Goal: Task Accomplishment & Management: Manage account settings

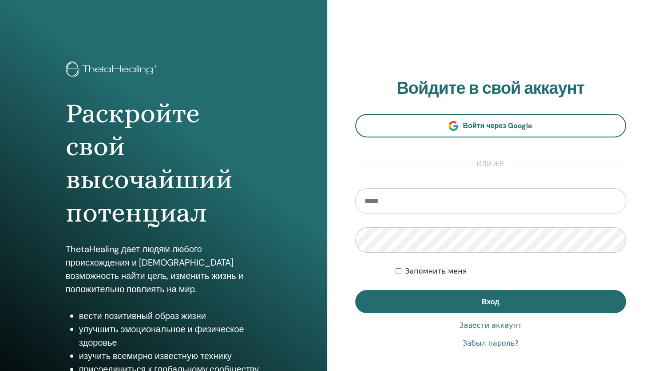
type input "**********"
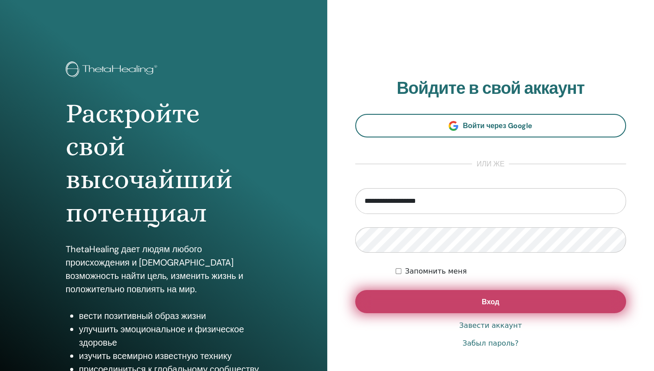
click at [397, 295] on button "Вход" at bounding box center [490, 301] width 271 height 23
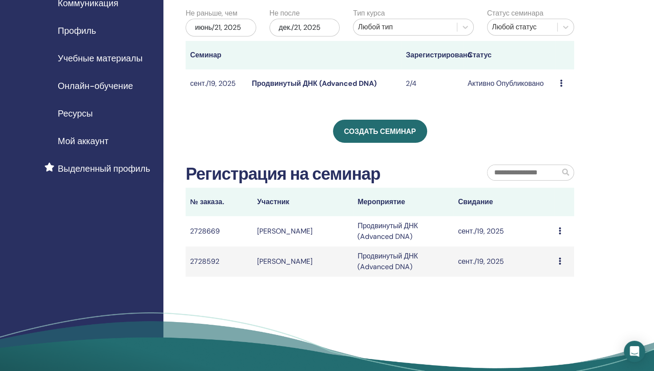
scroll to position [89, 0]
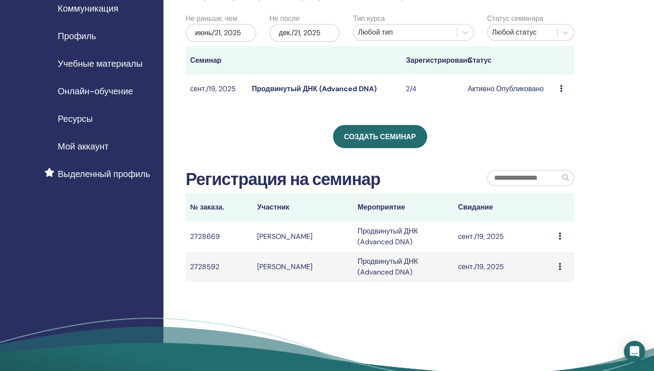
click at [560, 235] on icon at bounding box center [560, 235] width 3 height 7
click at [543, 246] on link "Message" at bounding box center [541, 242] width 29 height 9
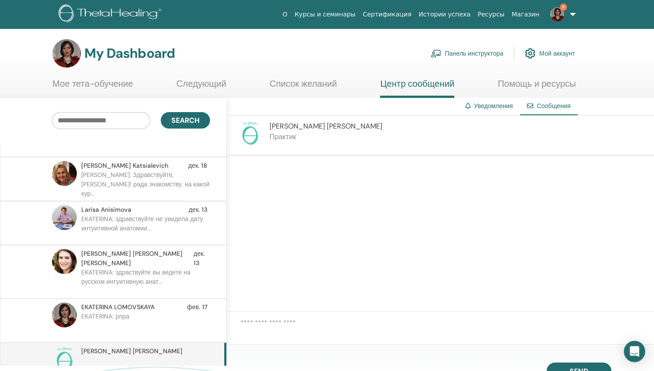
scroll to position [40, 0]
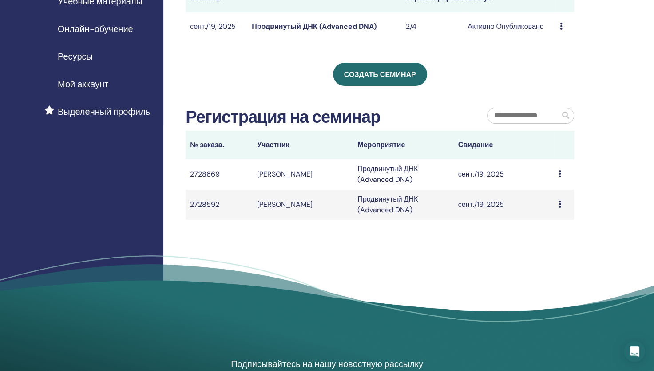
scroll to position [148, 0]
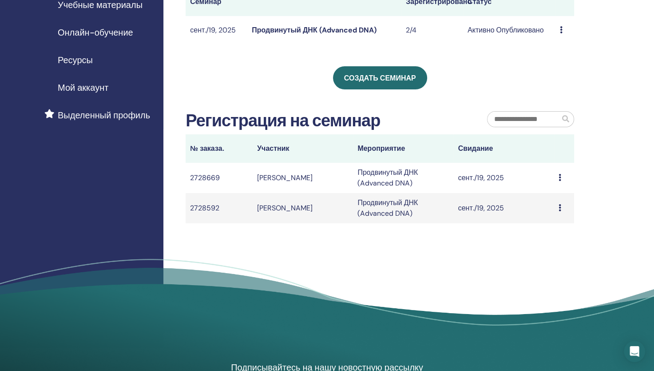
click at [561, 179] on icon at bounding box center [560, 177] width 3 height 7
click at [548, 191] on li "Message" at bounding box center [542, 185] width 43 height 13
click at [560, 209] on icon at bounding box center [560, 207] width 3 height 7
click at [475, 211] on td "сент./19, 2025" at bounding box center [504, 208] width 100 height 30
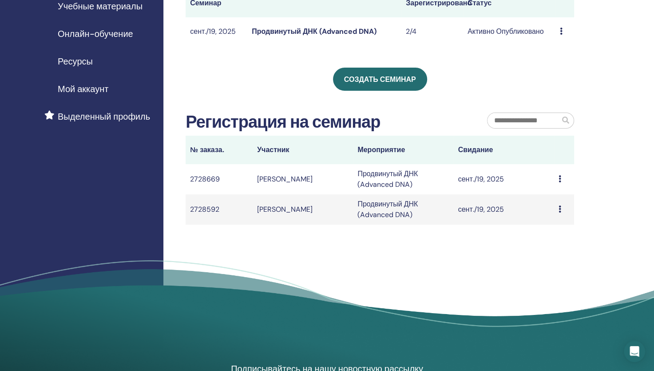
scroll to position [114, 0]
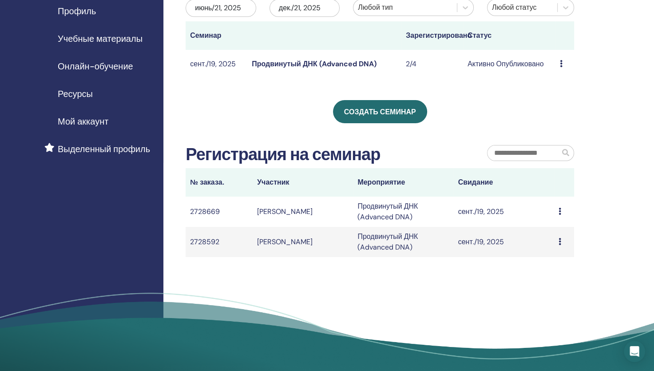
click at [307, 241] on td "[PERSON_NAME]" at bounding box center [303, 242] width 100 height 30
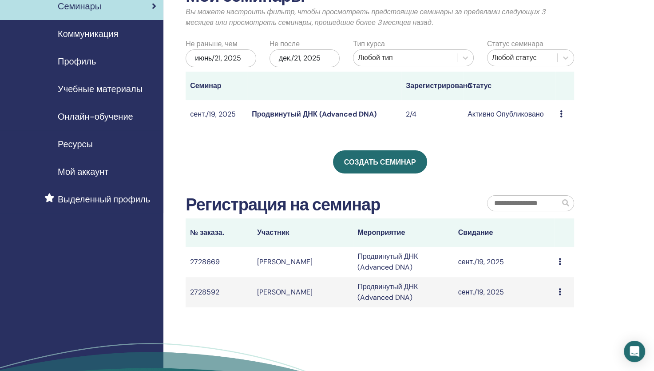
scroll to position [64, 0]
click at [352, 112] on link "Продвинутый ДНК (Advanced DNA)" at bounding box center [314, 113] width 124 height 9
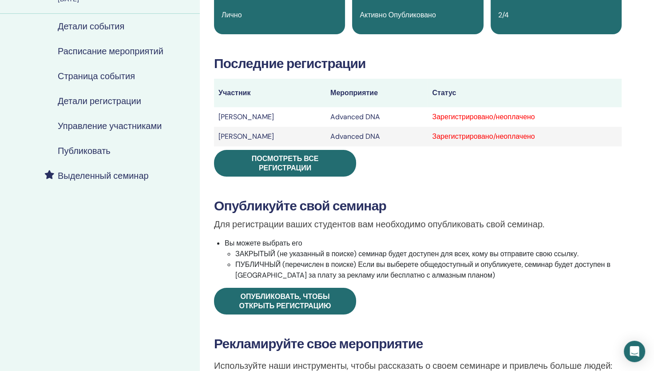
scroll to position [92, 0]
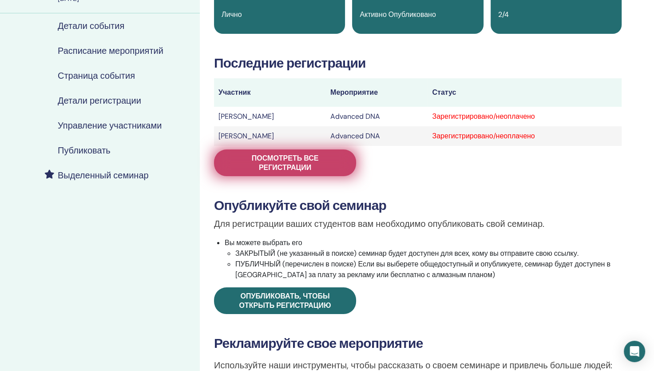
click at [316, 167] on span "Посмотреть все регистрации" at bounding box center [285, 162] width 120 height 19
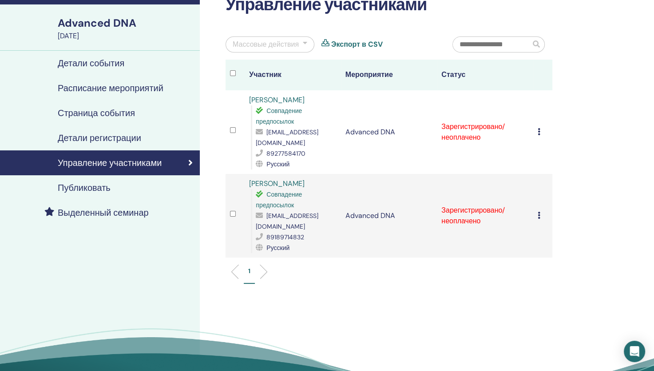
scroll to position [39, 0]
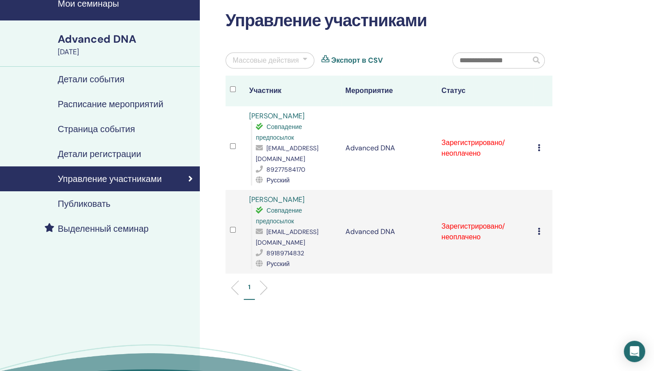
click at [540, 150] on icon at bounding box center [539, 147] width 3 height 7
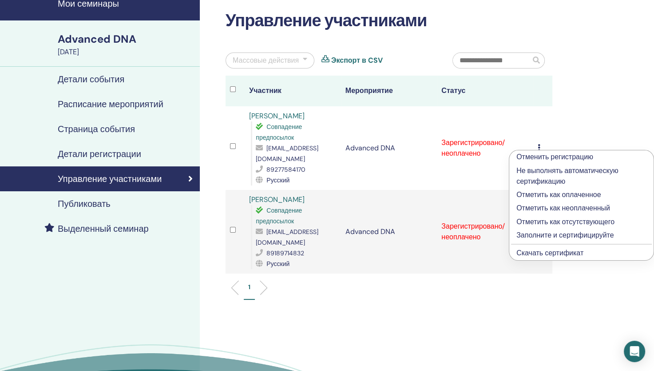
click at [527, 237] on p "Заполните и сертифицируйте" at bounding box center [582, 235] width 130 height 11
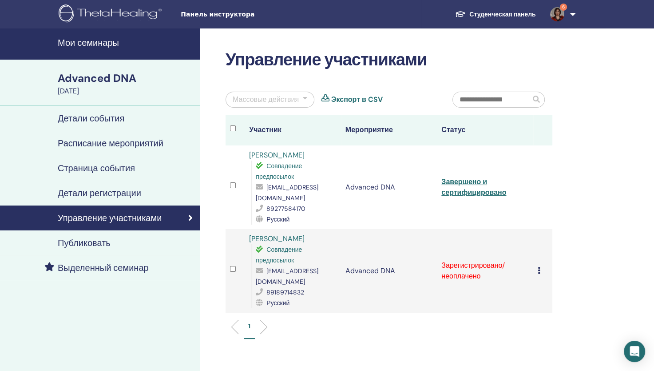
click at [542, 267] on div "Отменить регистрацию Не выполнять автоматическую сертификацию Отметить как опла…" at bounding box center [543, 270] width 10 height 11
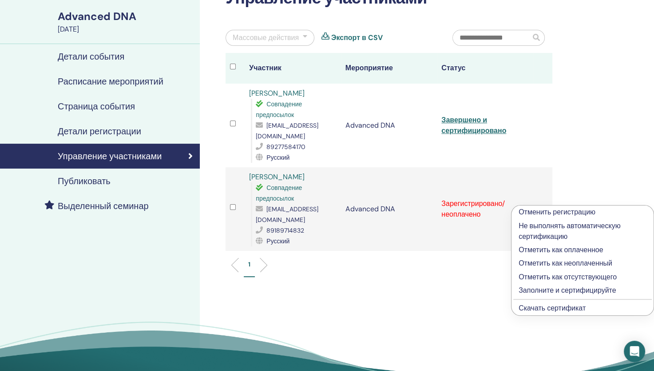
scroll to position [62, 0]
click at [539, 289] on p "Заполните и сертифицируйте" at bounding box center [583, 289] width 128 height 11
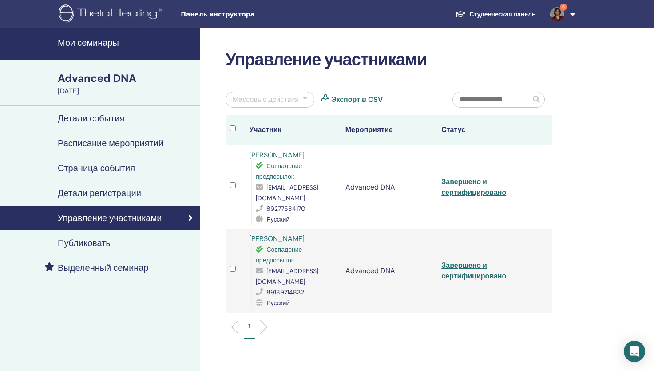
scroll to position [62, 0]
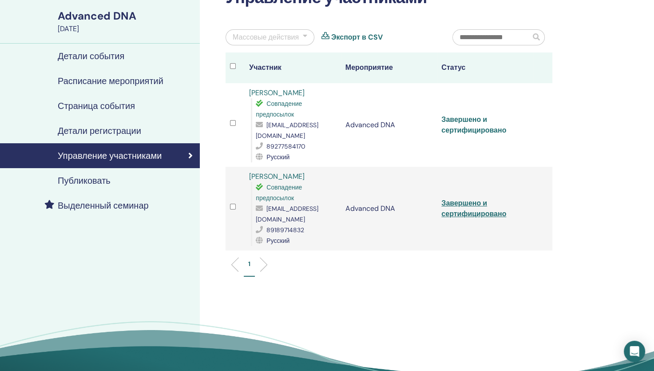
click at [481, 132] on link "Завершено и сертифицировано" at bounding box center [474, 125] width 65 height 20
click at [462, 198] on link "Завершено и сертифицировано" at bounding box center [474, 208] width 65 height 20
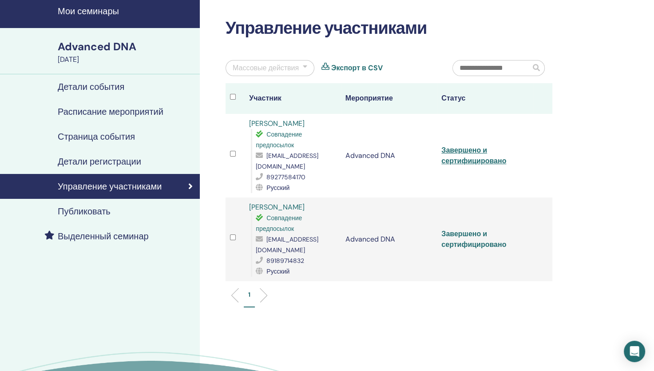
scroll to position [32, 0]
